Goal: Check status: Check status

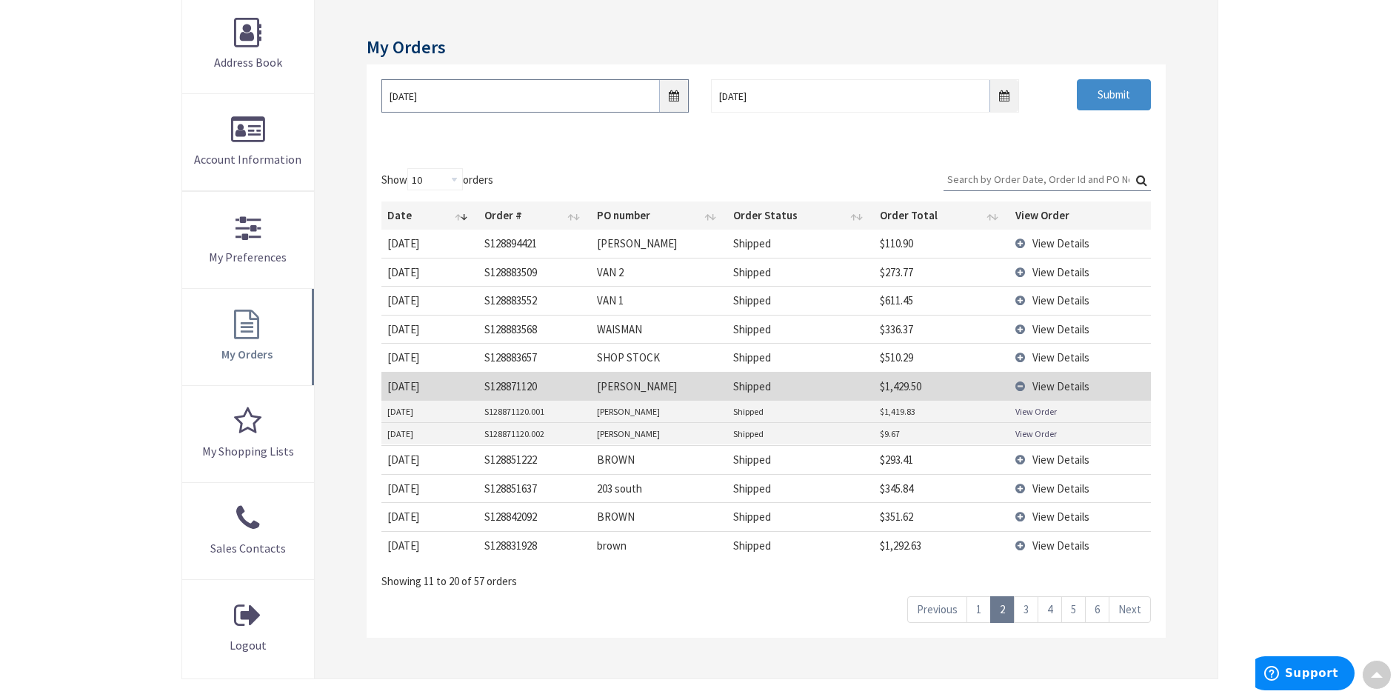
click at [678, 99] on input "[DATE]" at bounding box center [534, 95] width 307 height 33
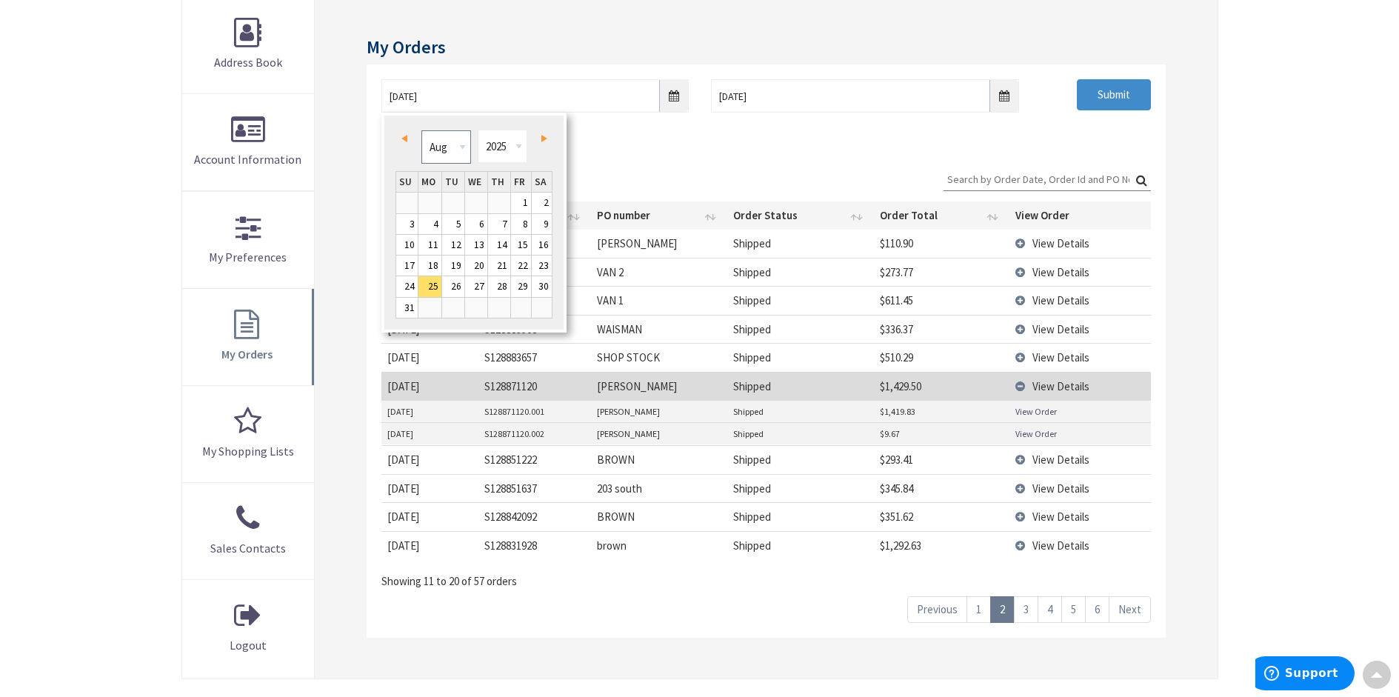
click at [462, 147] on select "Jan Feb Mar Apr May Jun [DATE] Aug Sep Oct Nov Dec" at bounding box center [446, 146] width 50 height 33
click at [476, 222] on link "7" at bounding box center [476, 224] width 22 height 20
type input "[DATE]"
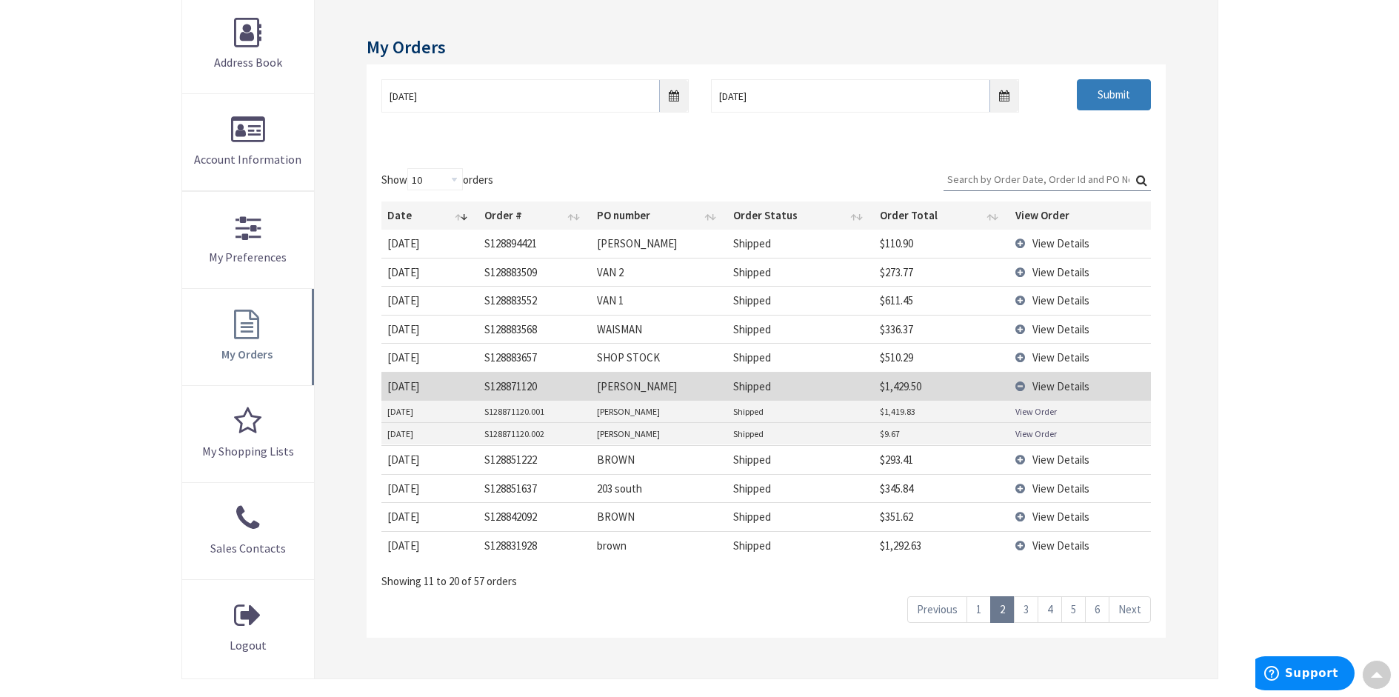
click at [1108, 92] on input "Submit" at bounding box center [1114, 94] width 74 height 31
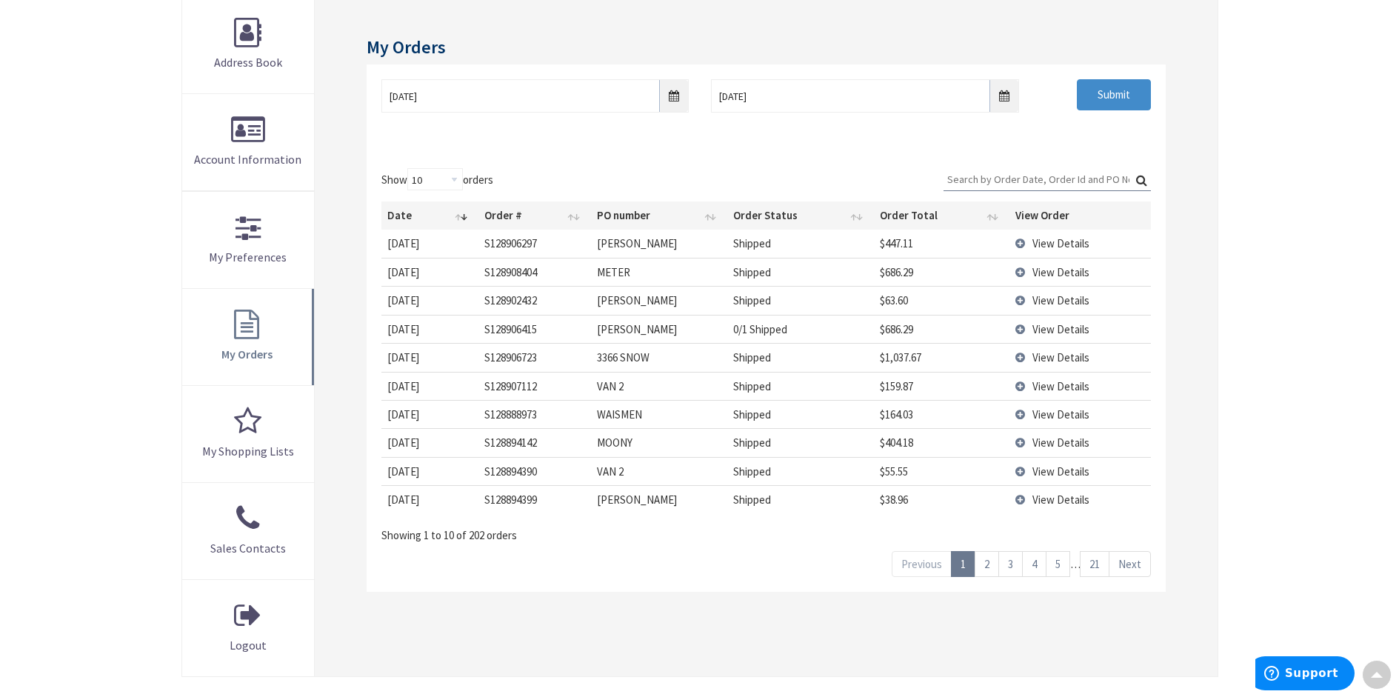
click at [1096, 557] on link "21" at bounding box center [1095, 564] width 30 height 26
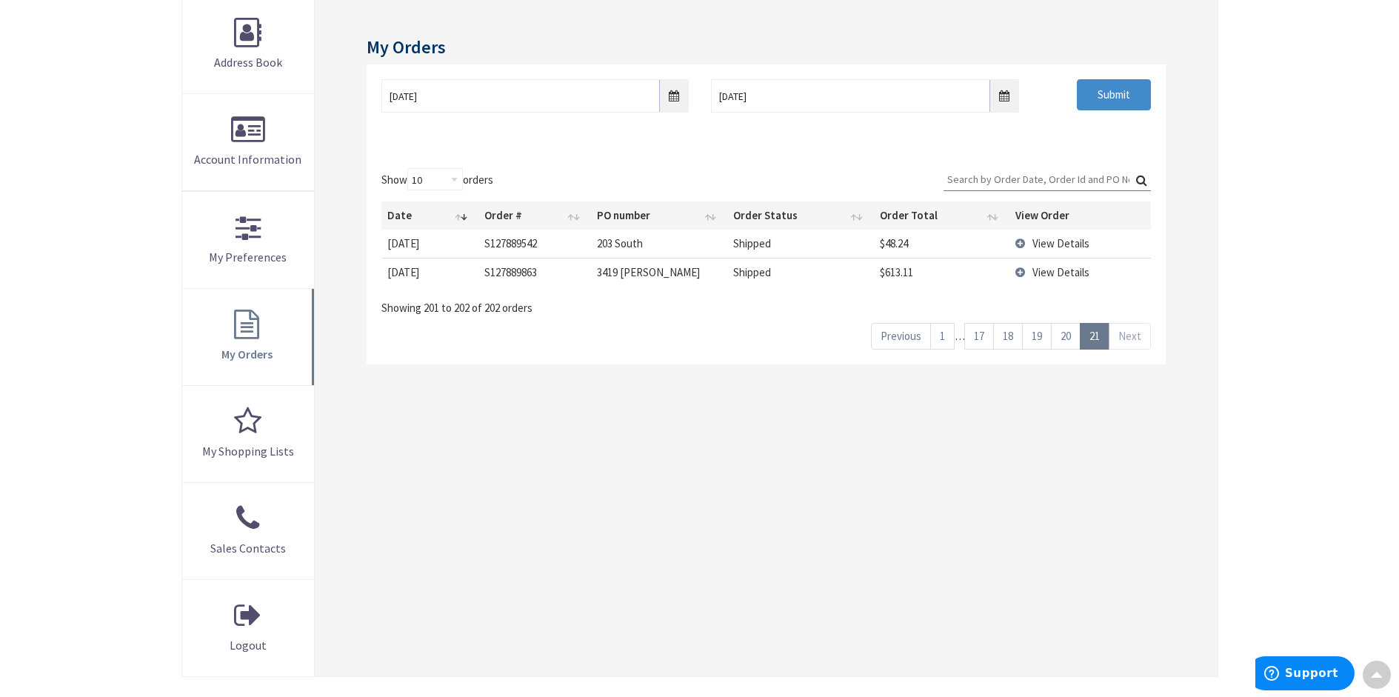
click at [1068, 338] on link "20" at bounding box center [1066, 336] width 30 height 26
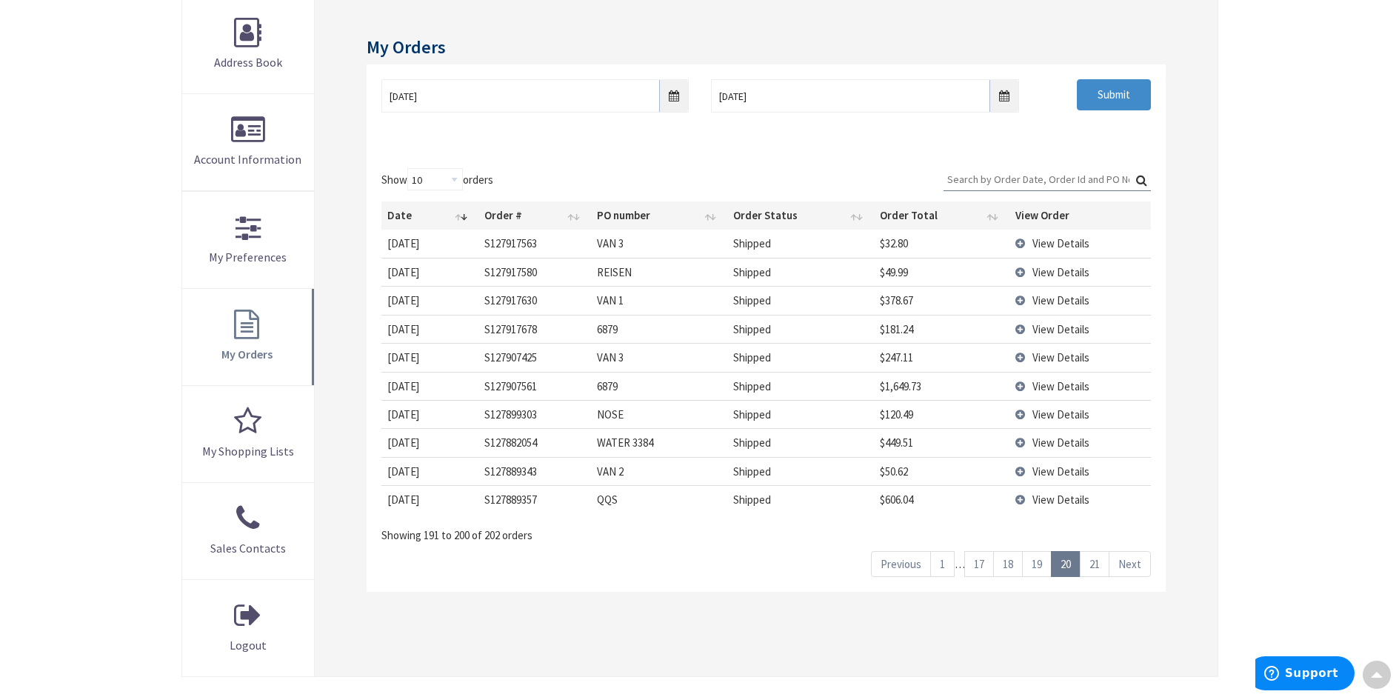
click at [1032, 566] on link "19" at bounding box center [1037, 564] width 30 height 26
click at [1005, 566] on link "18" at bounding box center [1008, 564] width 30 height 26
click at [985, 566] on link "17" at bounding box center [979, 564] width 30 height 26
click at [1057, 559] on link "18" at bounding box center [1055, 564] width 30 height 26
click at [1041, 565] on link "19" at bounding box center [1037, 564] width 30 height 26
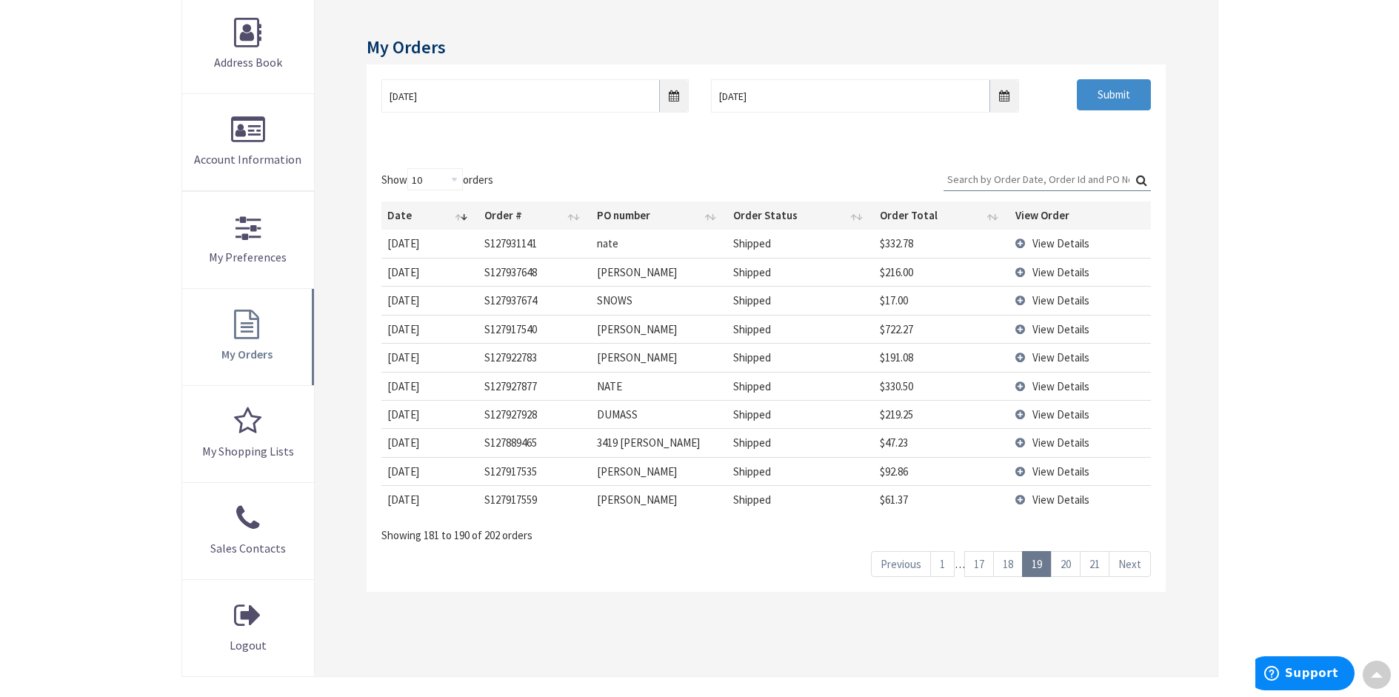
click at [1015, 565] on link "18" at bounding box center [1008, 564] width 30 height 26
click at [983, 564] on link "17" at bounding box center [979, 564] width 30 height 26
click at [991, 564] on link "16" at bounding box center [998, 564] width 30 height 26
click at [1048, 353] on span "View Details" at bounding box center [1060, 357] width 57 height 14
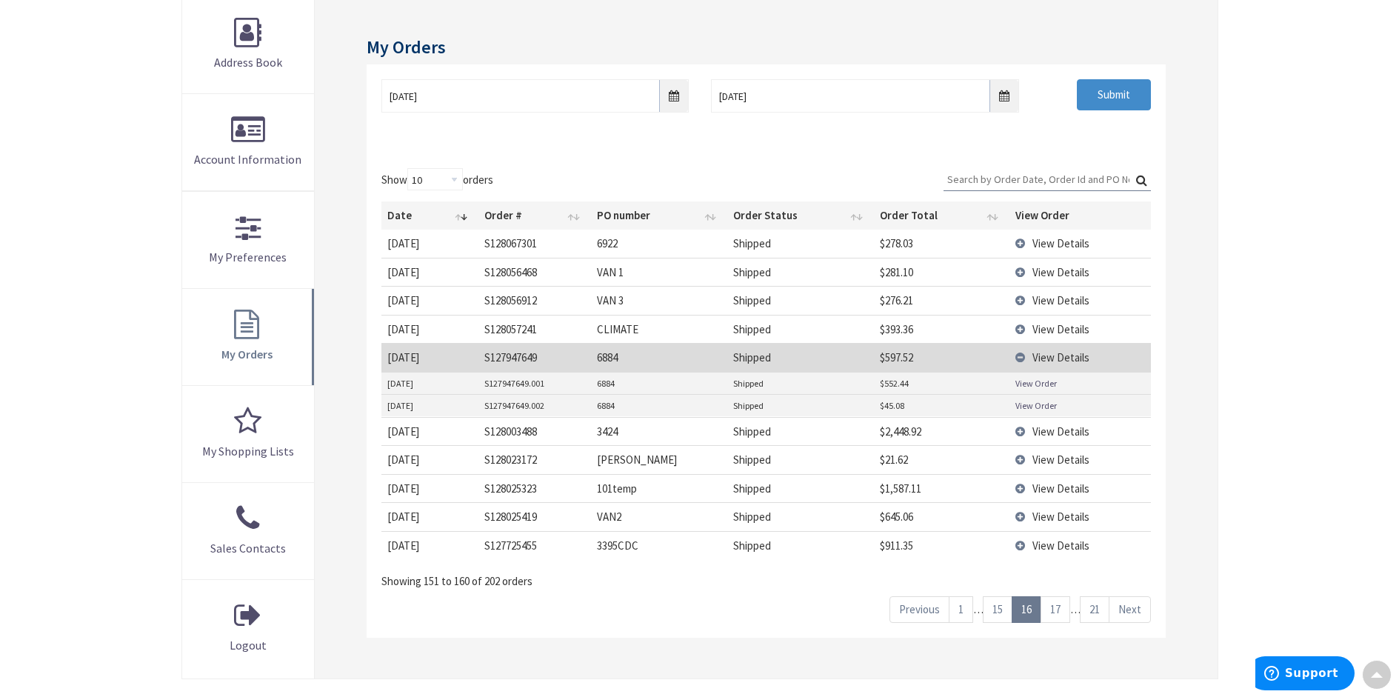
click at [1041, 387] on link "View Order" at bounding box center [1035, 383] width 41 height 13
click at [1038, 406] on link "View Order" at bounding box center [1035, 405] width 41 height 13
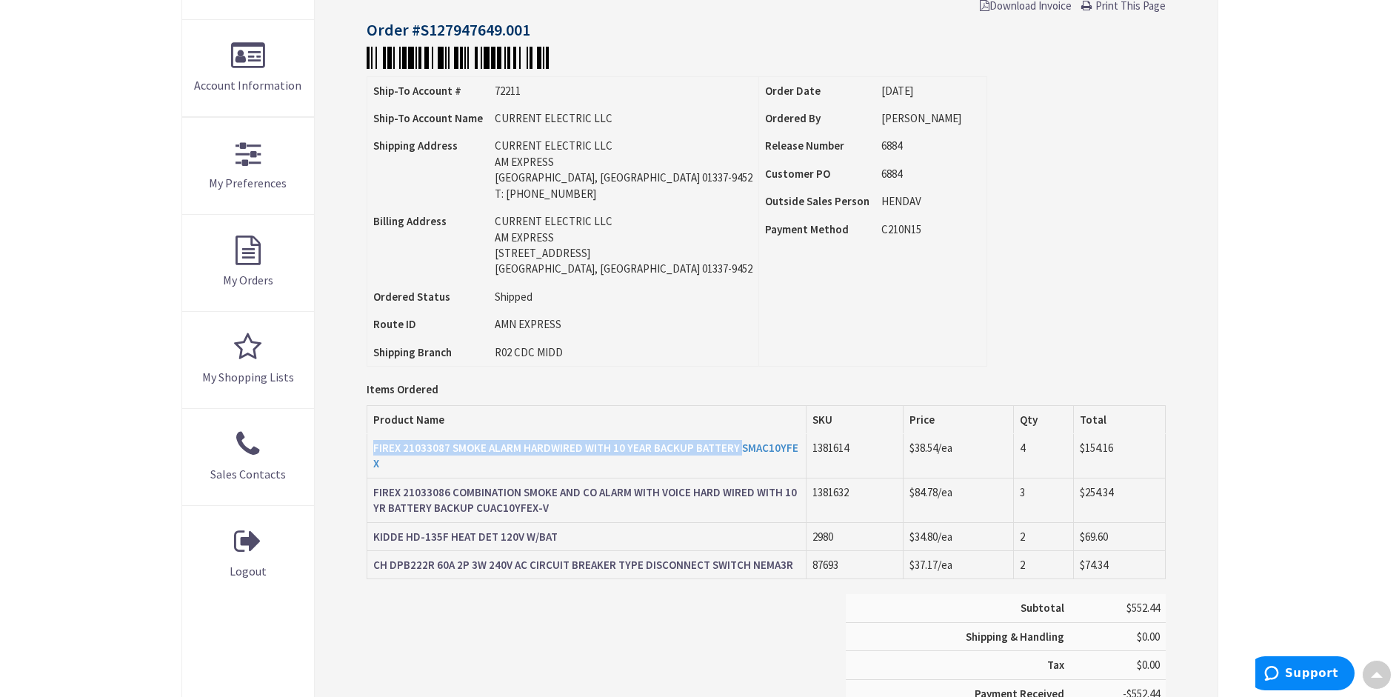
drag, startPoint x: 368, startPoint y: 449, endPoint x: 740, endPoint y: 450, distance: 371.7
click at [740, 450] on td "FIREX 21033087 SMOKE ALARM HARDWIRED WITH 10 YEAR BACKUP BATTERY SMAC10YFEX" at bounding box center [586, 456] width 439 height 44
copy strong "FIREX 21033087 SMOKE ALARM HARDWIRED WITH 10 YEAR BACKUP BATTERY"
click at [524, 600] on div "Subtotal $552.44 Shipping & Handling $0.00 Tax $0.00 Payment Received" at bounding box center [765, 672] width 820 height 156
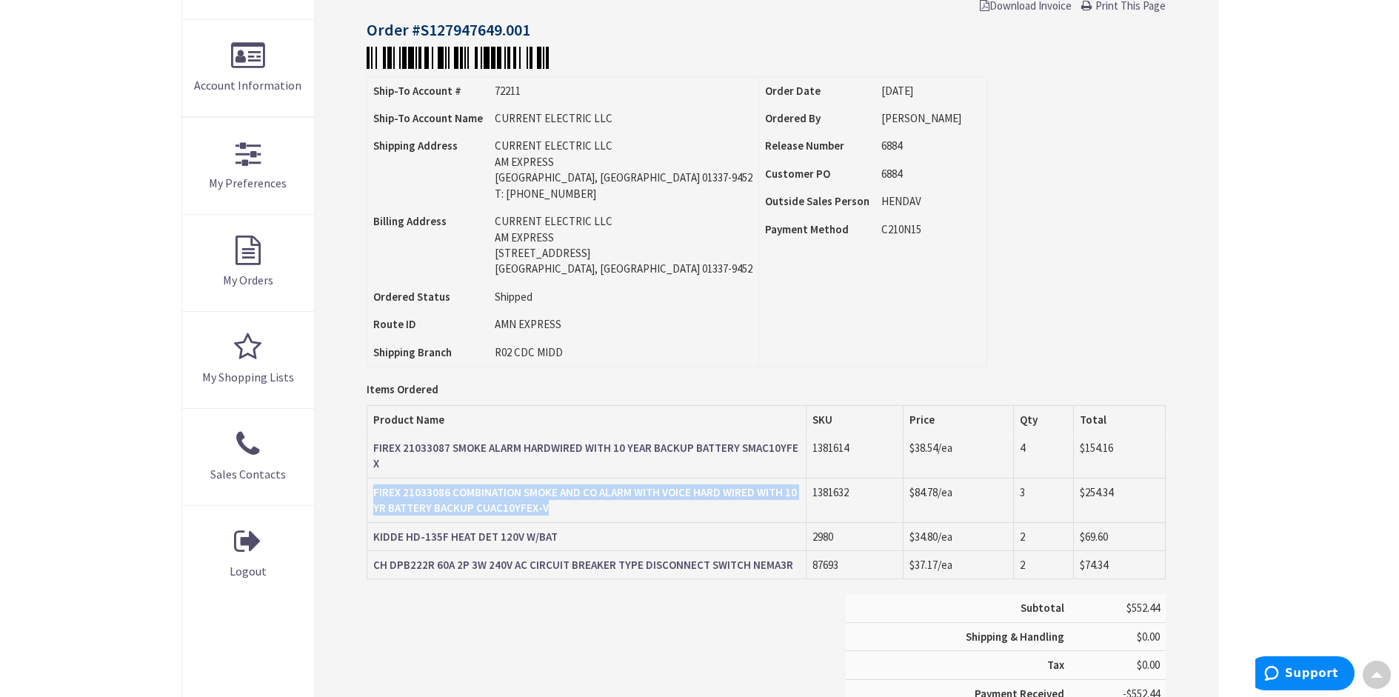
drag, startPoint x: 370, startPoint y: 479, endPoint x: 803, endPoint y: 478, distance: 433.2
click at [803, 478] on td "FIREX 21033086 COMBINATION SMOKE AND CO ALARM WITH VOICE HARD WIRED WITH 10 YR …" at bounding box center [586, 500] width 439 height 44
copy strong "FIREX 21033086 COMBINATION SMOKE AND CO ALARM WITH VOICE HARD WIRED WITH 10 YR …"
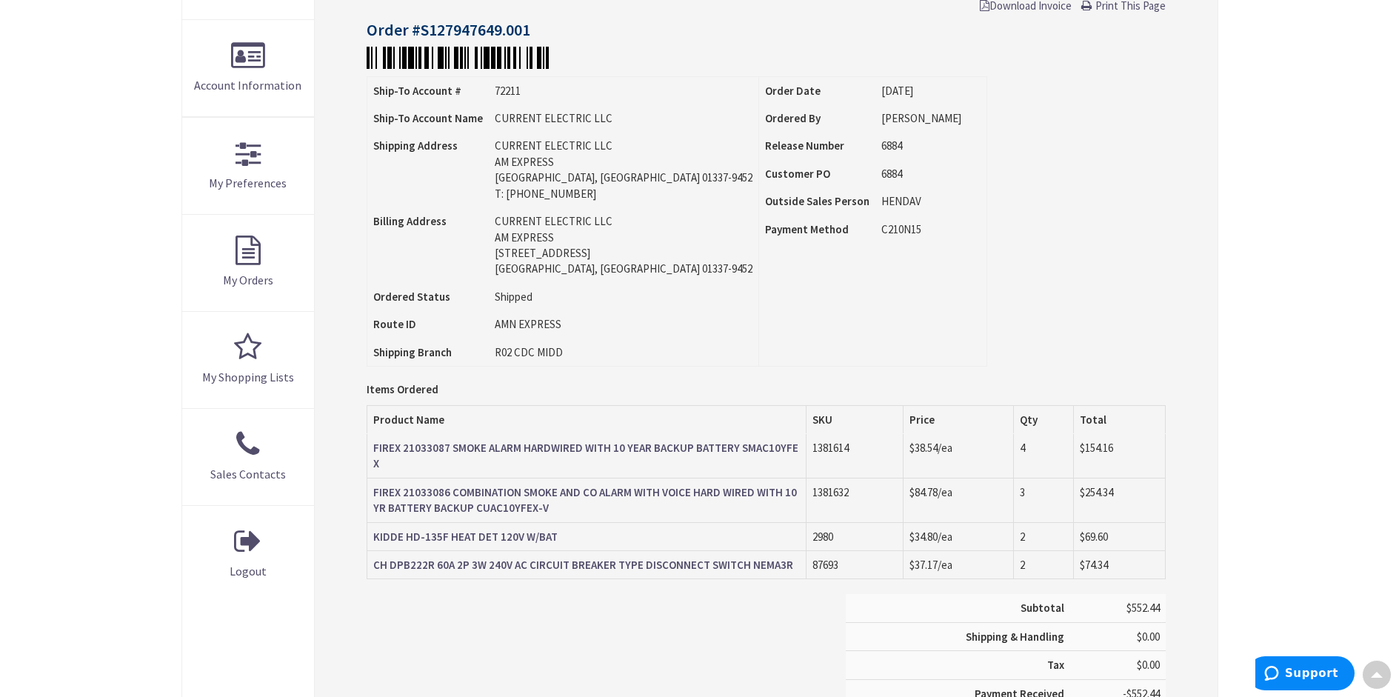
click at [519, 605] on div "Subtotal $552.44 Shipping & Handling $0.00 Tax $0.00 Payment Received" at bounding box center [765, 672] width 820 height 156
drag, startPoint x: 564, startPoint y: 521, endPoint x: 371, endPoint y: 522, distance: 193.3
click at [371, 522] on td "KIDDE HD-135F HEAT DET 120V W/BAT" at bounding box center [586, 536] width 439 height 28
copy strong "KIDDE HD-135F HEAT DET 120V W/BAT"
click at [461, 618] on div "Subtotal $552.44 Shipping & Handling $0.00 Tax $0.00 Payment Received" at bounding box center [765, 672] width 820 height 156
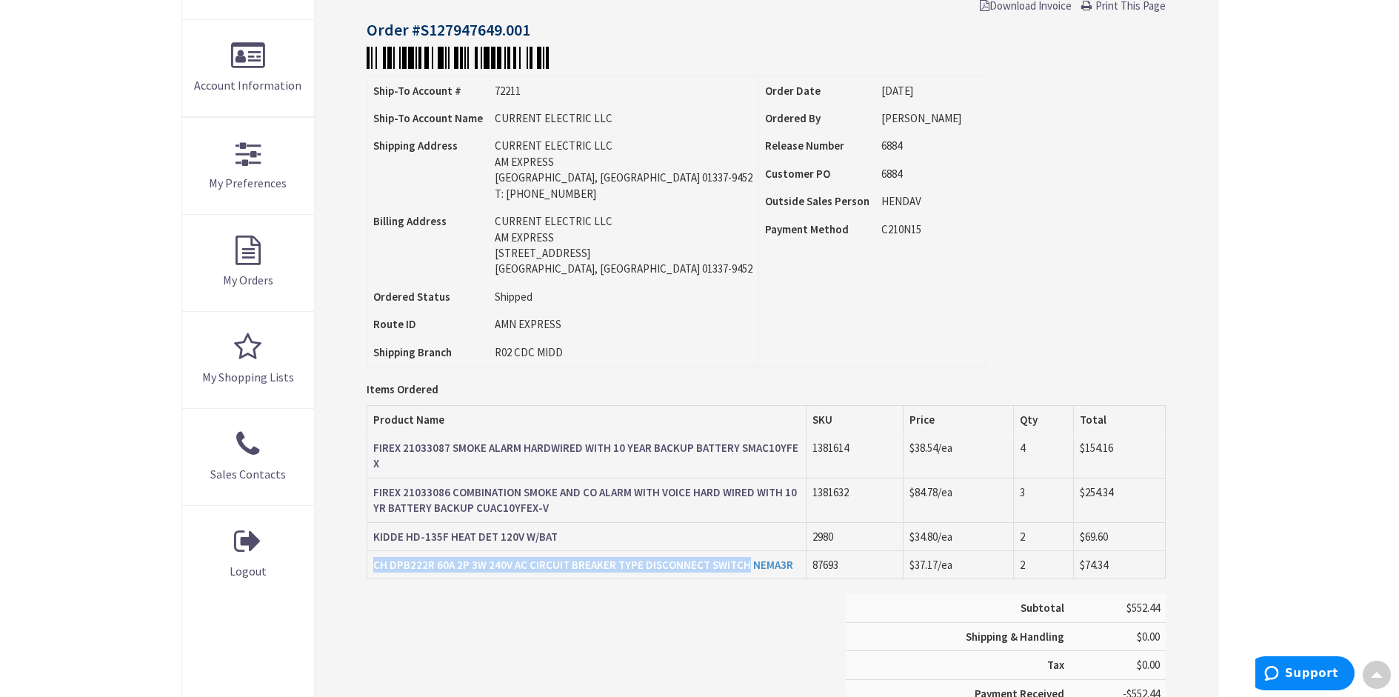
drag, startPoint x: 370, startPoint y: 552, endPoint x: 741, endPoint y: 556, distance: 371.0
click at [741, 556] on td "CH DPB222R 60A 2P 3W 240V AC CIRCUIT BREAKER TYPE DISCONNECT SWITCH NEMA3R" at bounding box center [586, 565] width 439 height 28
copy strong "CH DPB222R 60A 2P 3W 240V AC CIRCUIT BREAKER TYPE DISCONNECT SWITCH"
click at [506, 594] on div "Subtotal $552.44 Shipping & Handling $0.00 Tax $0.00 Payment Received" at bounding box center [765, 672] width 820 height 156
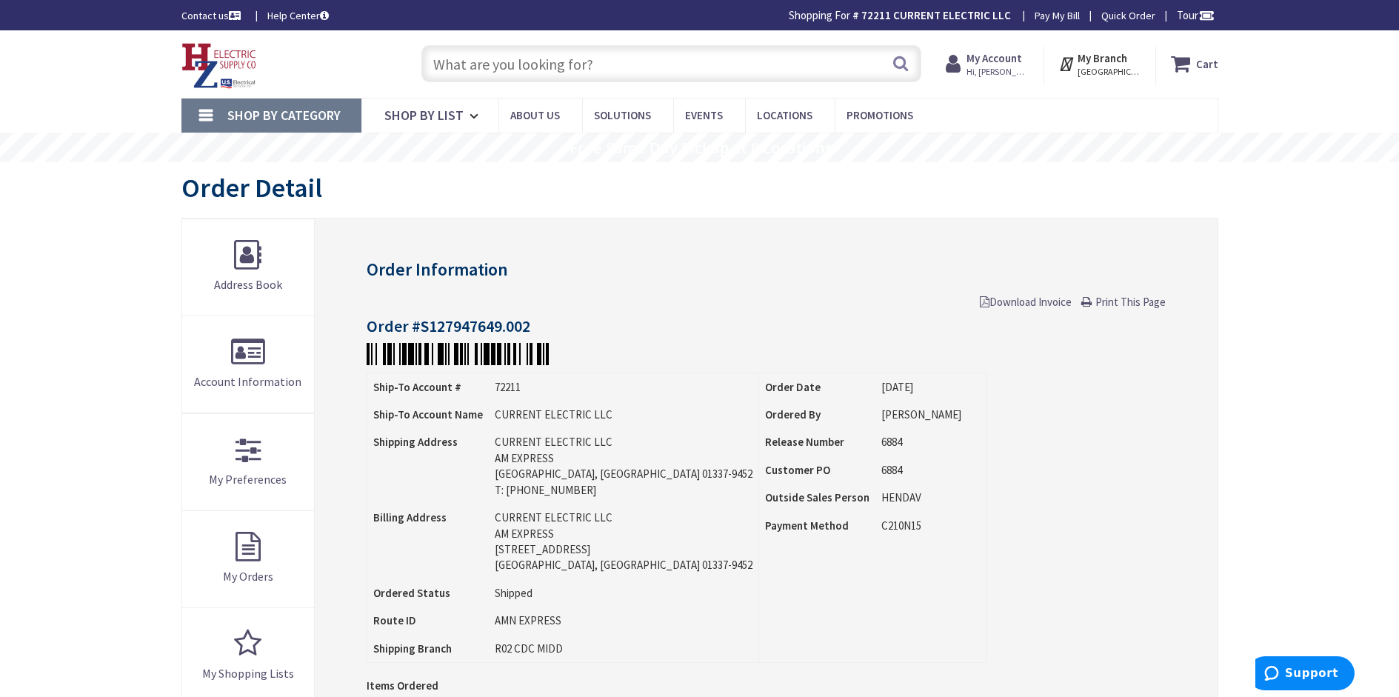
drag, startPoint x: 1123, startPoint y: 301, endPoint x: 1072, endPoint y: 586, distance: 290.2
click at [1123, 301] on span "Print This Page" at bounding box center [1130, 302] width 70 height 14
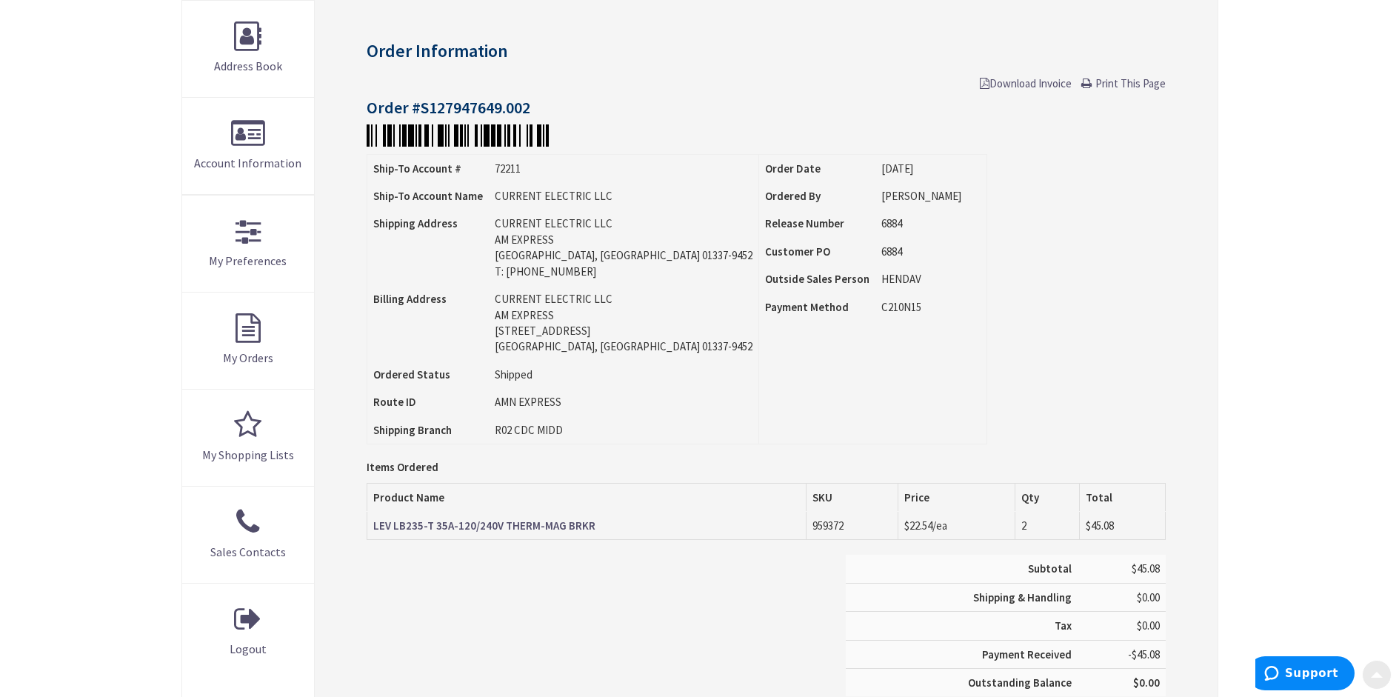
scroll to position [222, 0]
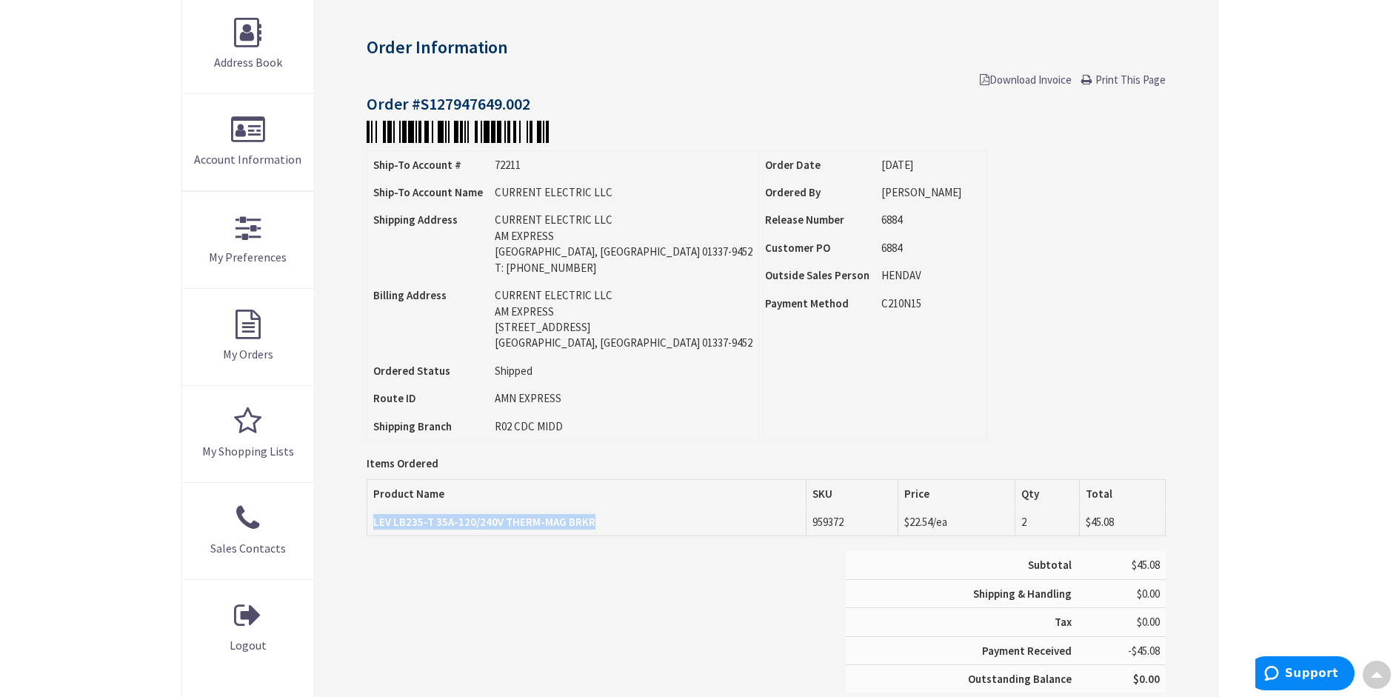
drag, startPoint x: 603, startPoint y: 515, endPoint x: 373, endPoint y: 521, distance: 229.6
click at [373, 521] on td "LEV LB235-T 35A-120/240V THERM-MAG BRKR" at bounding box center [586, 522] width 439 height 28
copy strong "LEV LB235-T 35A-120/240V THERM-MAG BRKR"
drag, startPoint x: 1236, startPoint y: 298, endPoint x: 1236, endPoint y: 285, distance: 12.6
click at [1236, 298] on main "My Account Order Detail Order Information Download Invoice Print This Page Orde…" at bounding box center [699, 359] width 1111 height 839
